Goal: Information Seeking & Learning: Learn about a topic

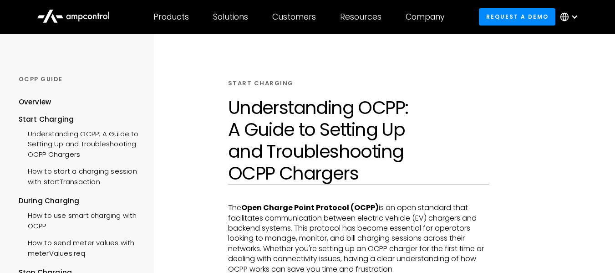
scroll to position [273, 0]
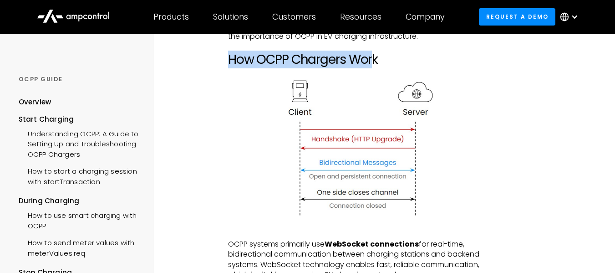
drag, startPoint x: 375, startPoint y: 61, endPoint x: 229, endPoint y: 56, distance: 146.2
click at [229, 56] on h2 "How OCPP Chargers Work" at bounding box center [358, 59] width 261 height 15
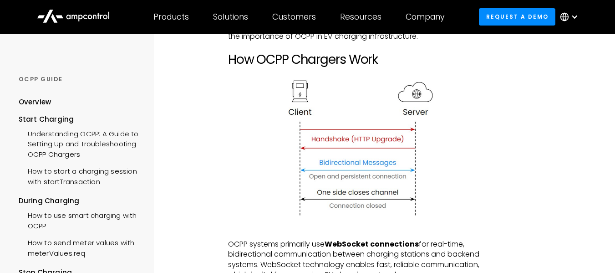
click at [382, 58] on h2 "How OCPP Chargers Work" at bounding box center [358, 59] width 261 height 15
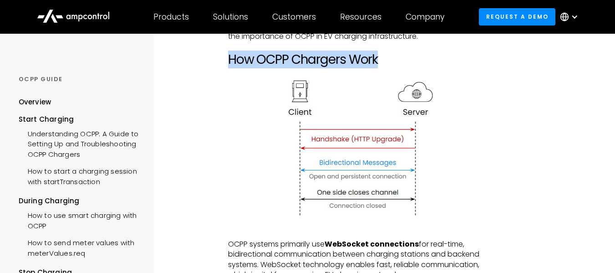
drag, startPoint x: 228, startPoint y: 60, endPoint x: 399, endPoint y: 58, distance: 170.7
click at [399, 58] on h2 "How OCPP Chargers Work" at bounding box center [358, 59] width 261 height 15
click at [368, 60] on h2 "How OCPP Chargers Work" at bounding box center [358, 59] width 261 height 15
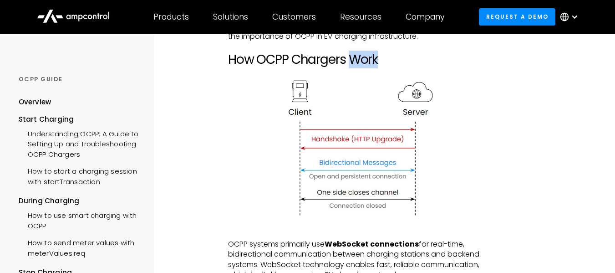
click at [368, 60] on h2 "How OCPP Chargers Work" at bounding box center [358, 59] width 261 height 15
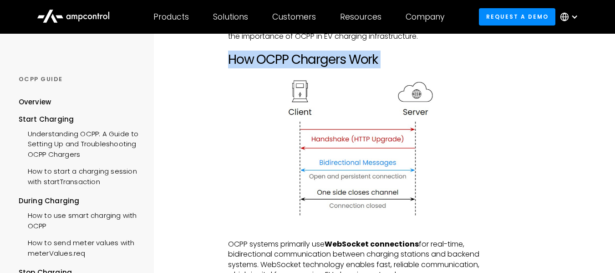
click at [368, 60] on h2 "How OCPP Chargers Work" at bounding box center [358, 59] width 261 height 15
click at [379, 61] on h2 "How OCPP Chargers Work" at bounding box center [358, 59] width 261 height 15
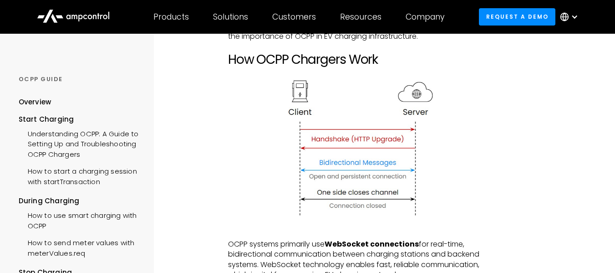
click at [379, 61] on h2 "How OCPP Chargers Work" at bounding box center [358, 59] width 261 height 15
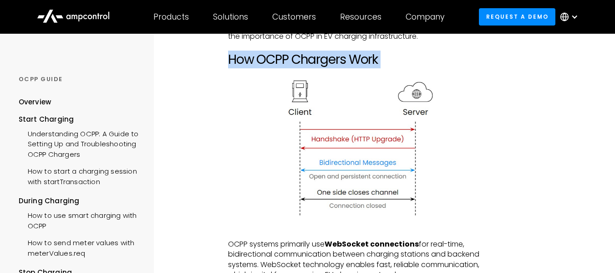
click at [379, 61] on h2 "How OCPP Chargers Work" at bounding box center [358, 59] width 261 height 15
click at [419, 113] on img at bounding box center [358, 150] width 157 height 147
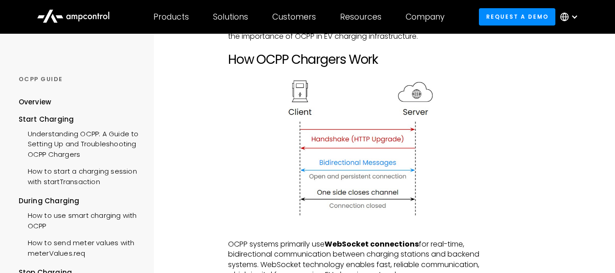
click at [423, 76] on p "‍" at bounding box center [358, 72] width 261 height 10
